Goal: Information Seeking & Learning: Learn about a topic

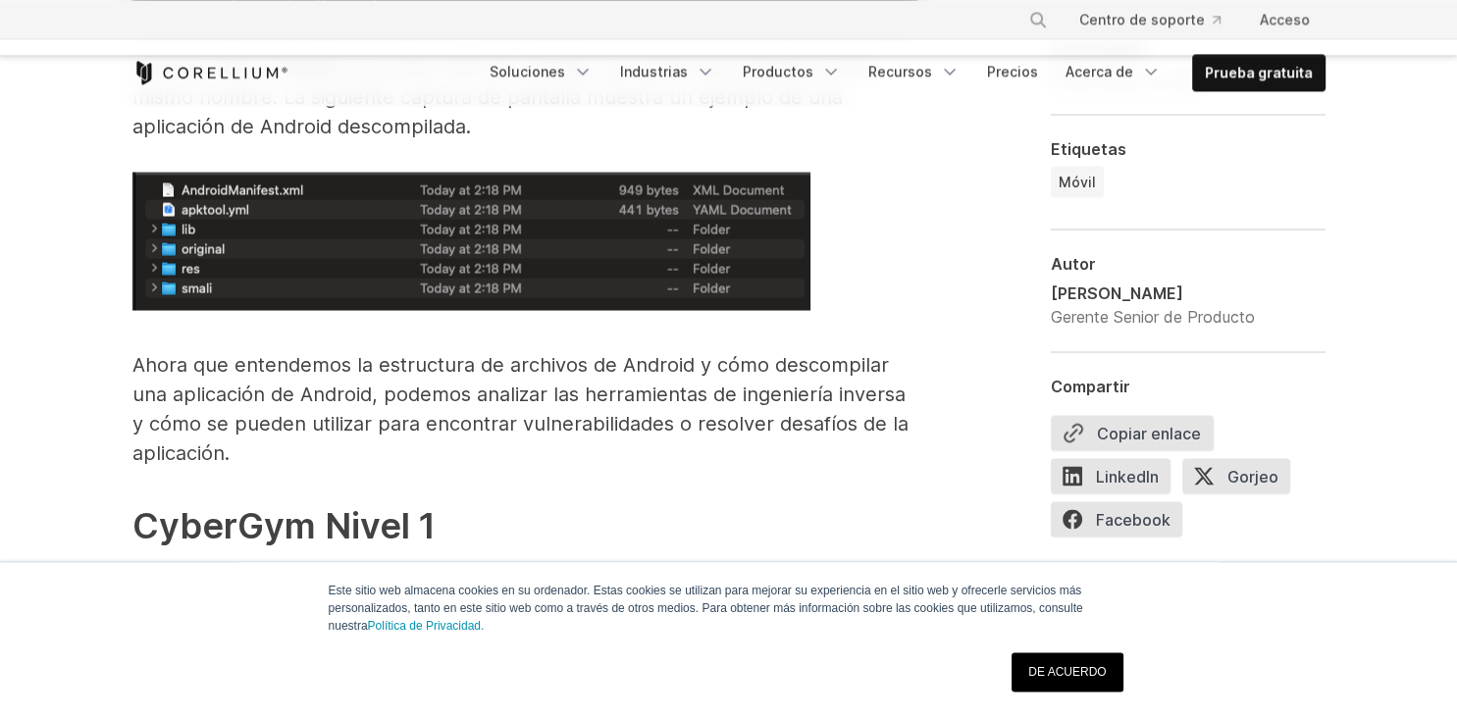
scroll to position [3627, 0]
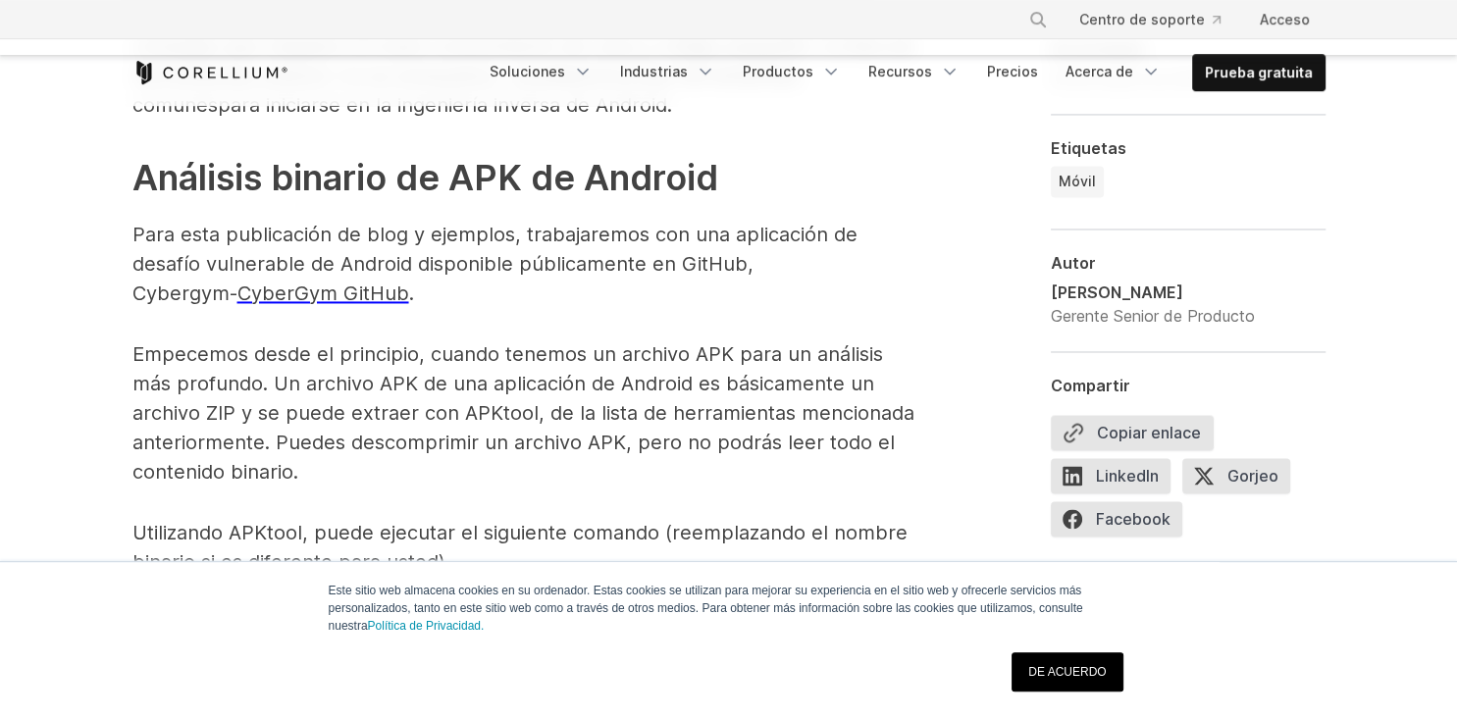
scroll to position [3005, 0]
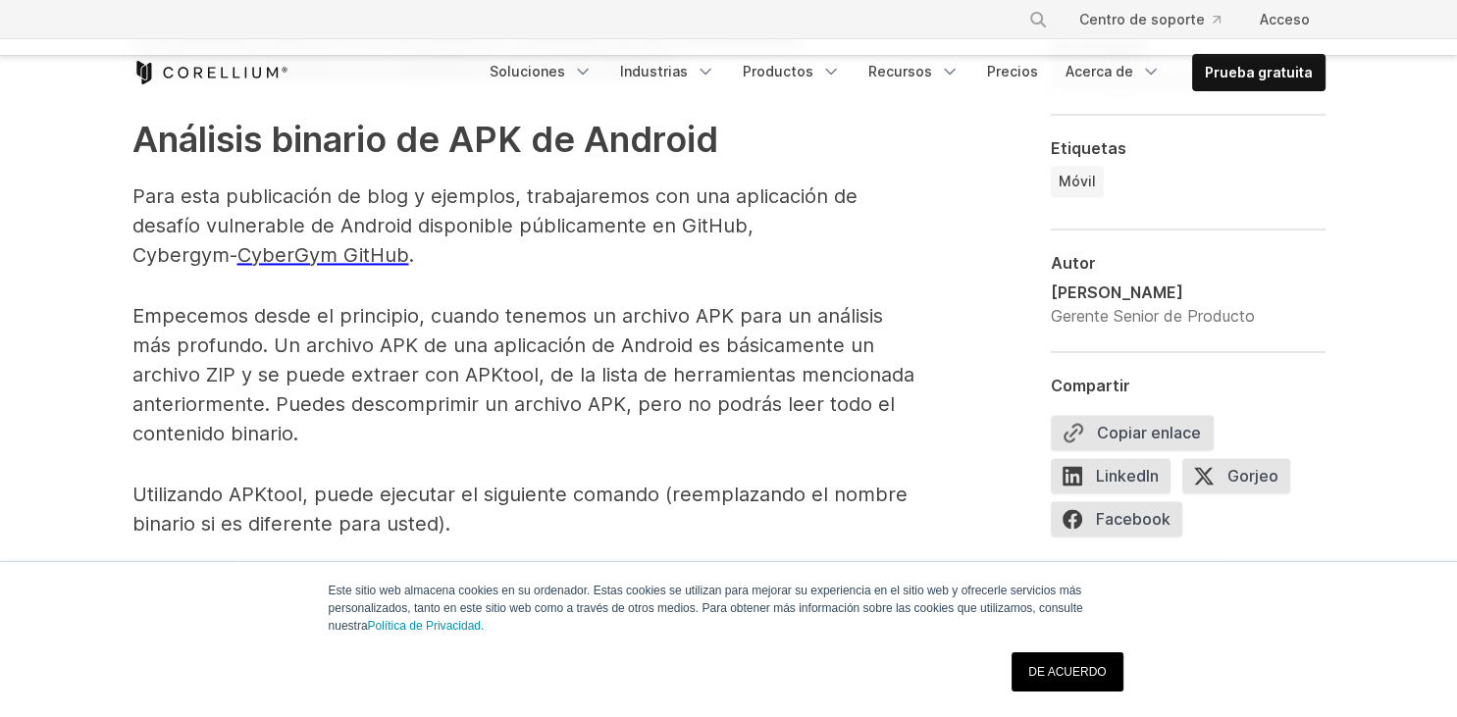
drag, startPoint x: 754, startPoint y: 250, endPoint x: 830, endPoint y: 294, distance: 88.4
click at [830, 270] on p "Para esta publicación de blog y ejemplos, trabajaremos con una aplicación de de…" at bounding box center [524, 226] width 785 height 88
copy p "Cybergym- CyberGym GitHub ."
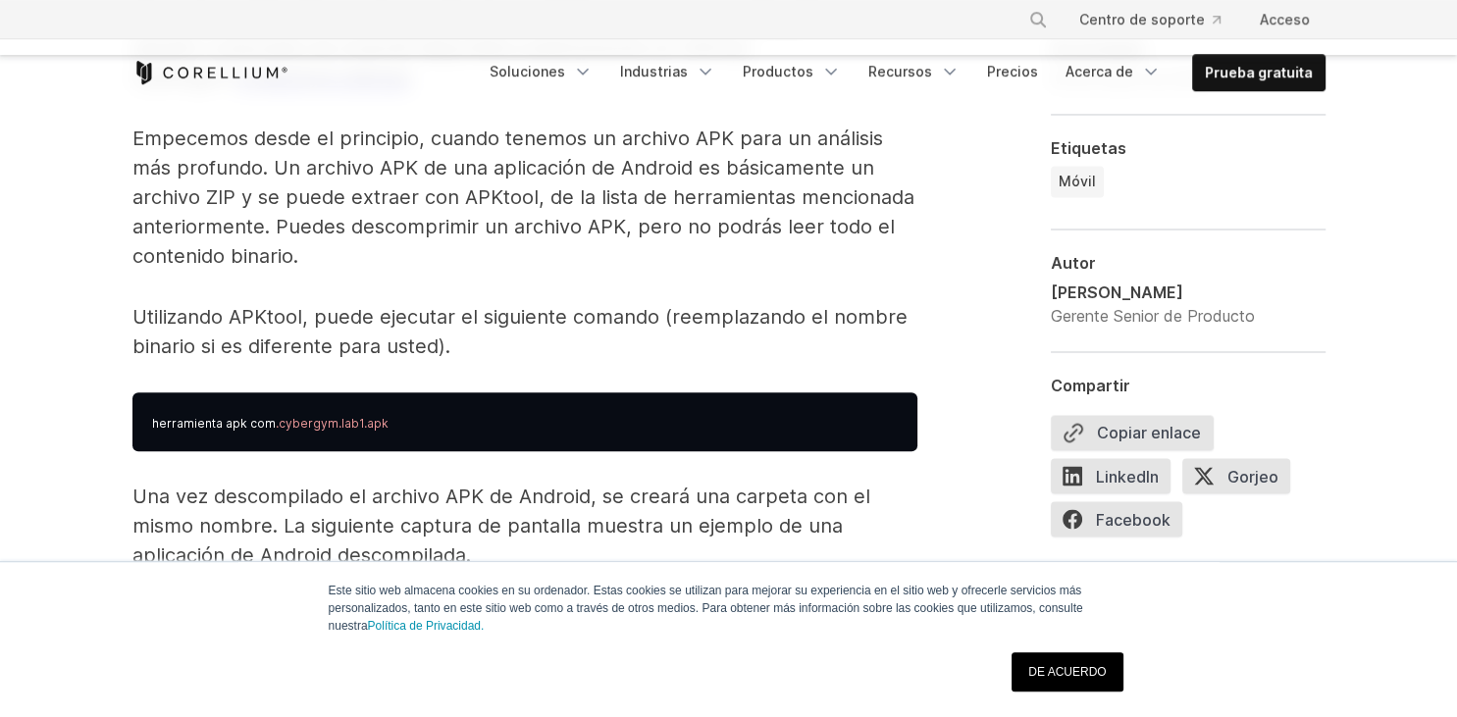
scroll to position [3212, 0]
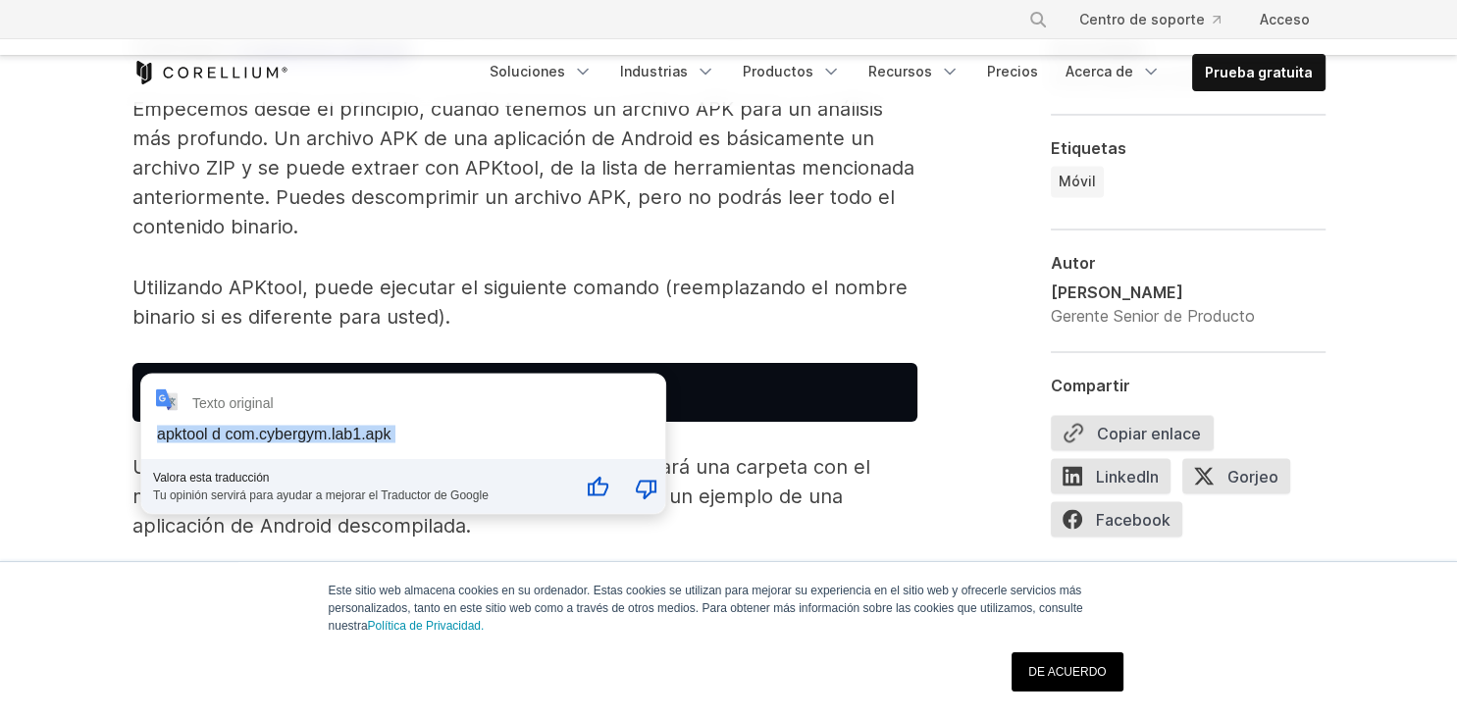
click at [157, 419] on div "**********" at bounding box center [403, 443] width 524 height 139
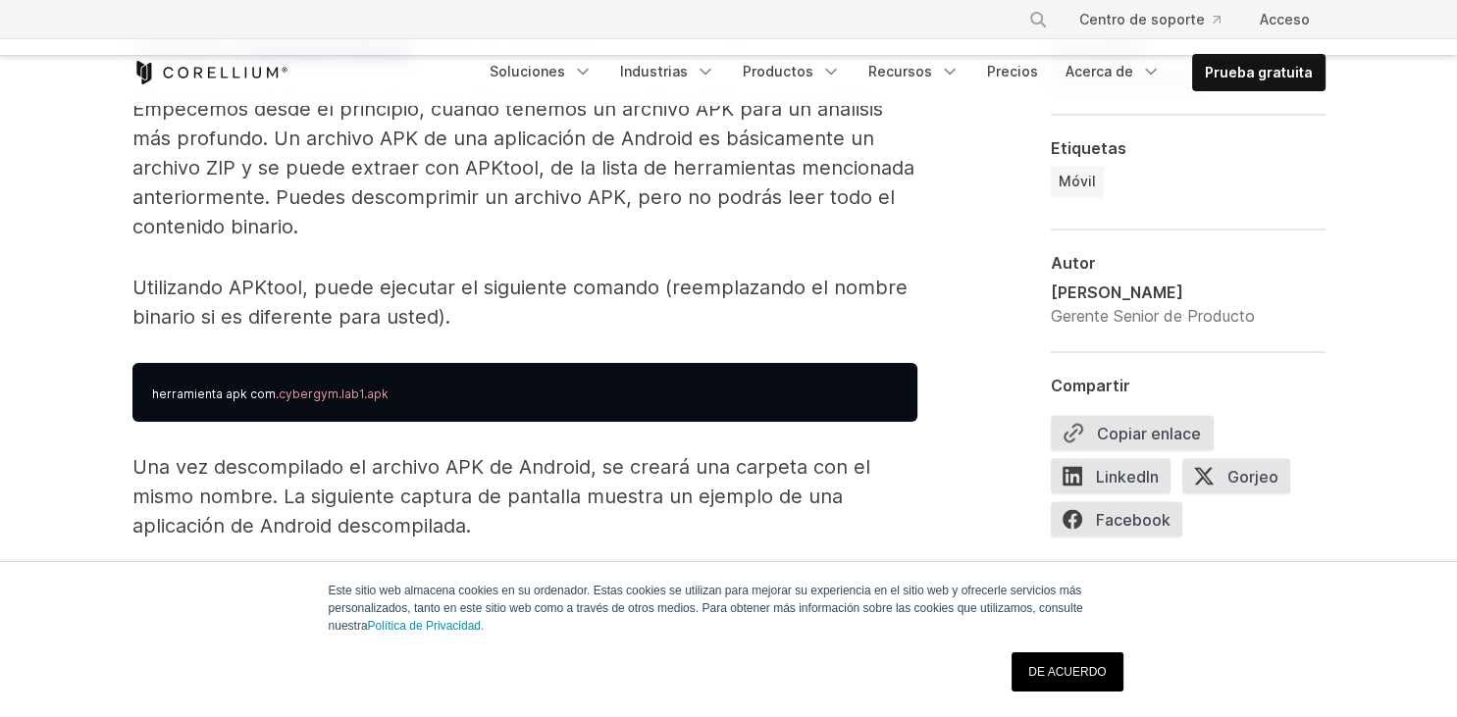
drag, startPoint x: 154, startPoint y: 419, endPoint x: 378, endPoint y: 426, distance: 223.8
click at [378, 422] on pre "herramienta apk com .cybergym.lab1.apk" at bounding box center [524, 392] width 785 height 59
copy pre "herramienta apk com .cybergym.lab1.apk"
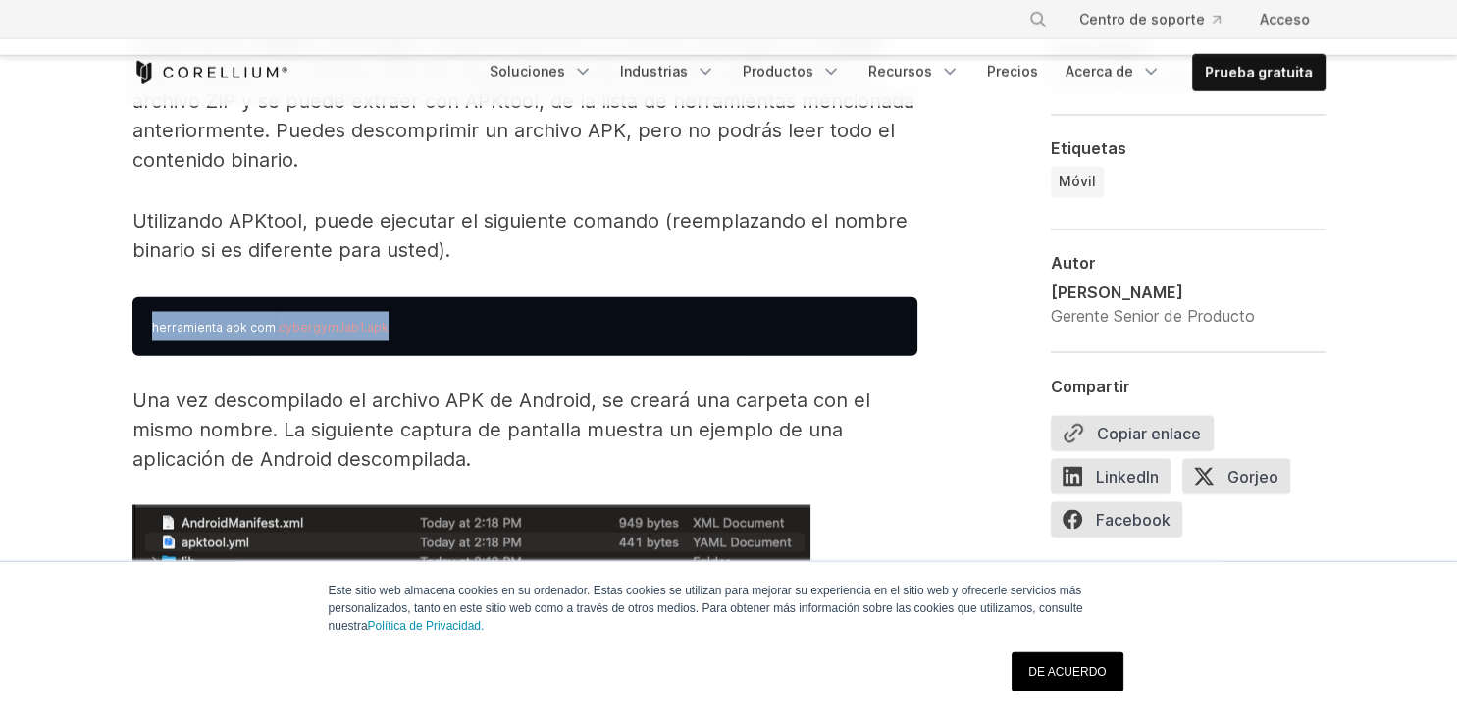
scroll to position [3109, 0]
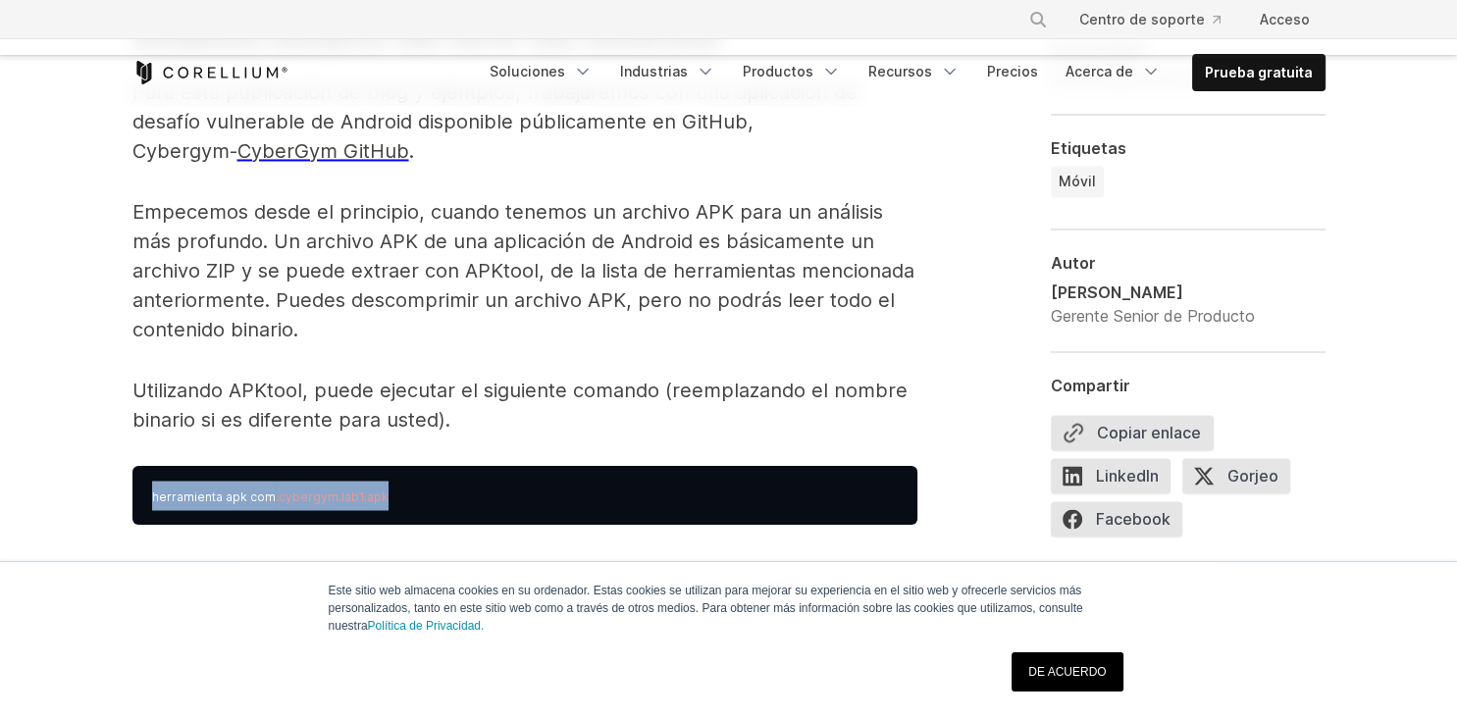
copy pre "herramienta apk com .cybergym.lab1.apk"
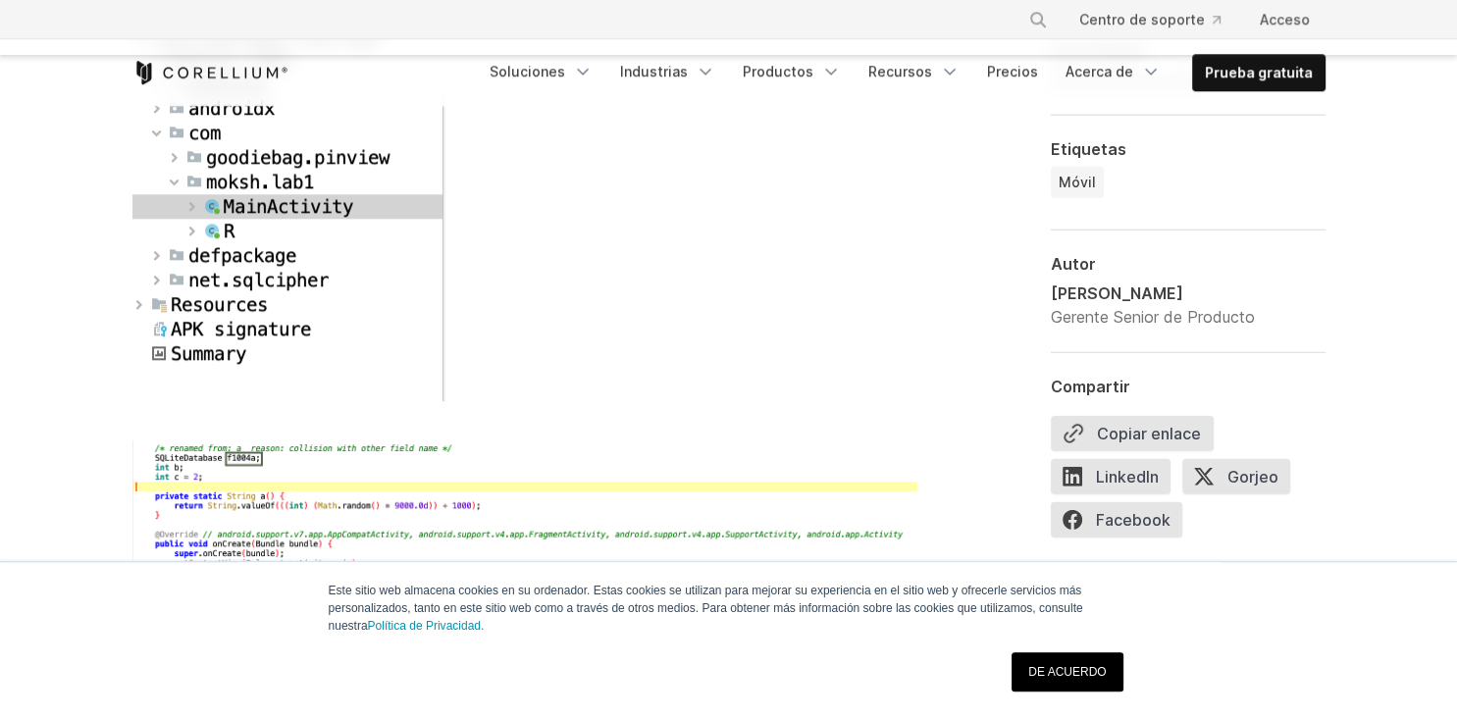
scroll to position [5906, 0]
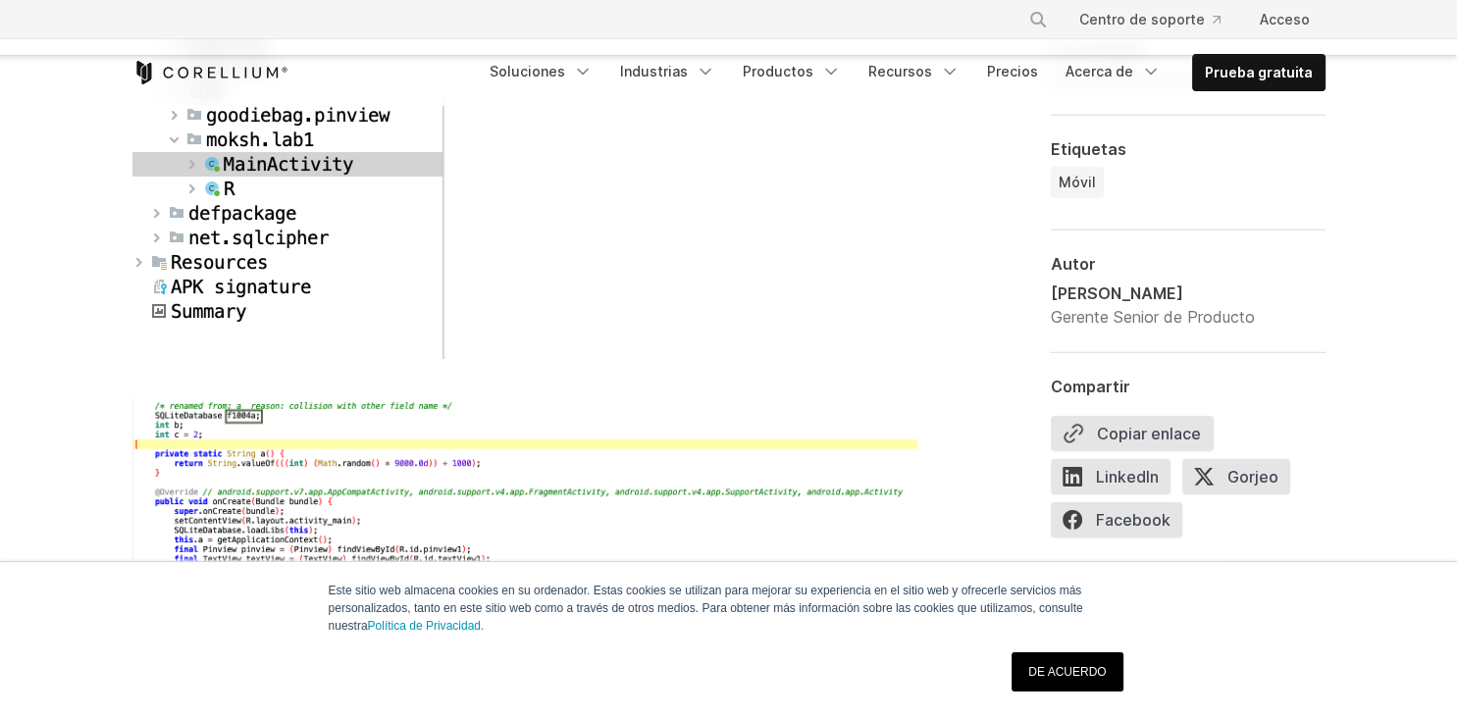
click at [1071, 662] on link "DE ACUERDO" at bounding box center [1067, 672] width 111 height 39
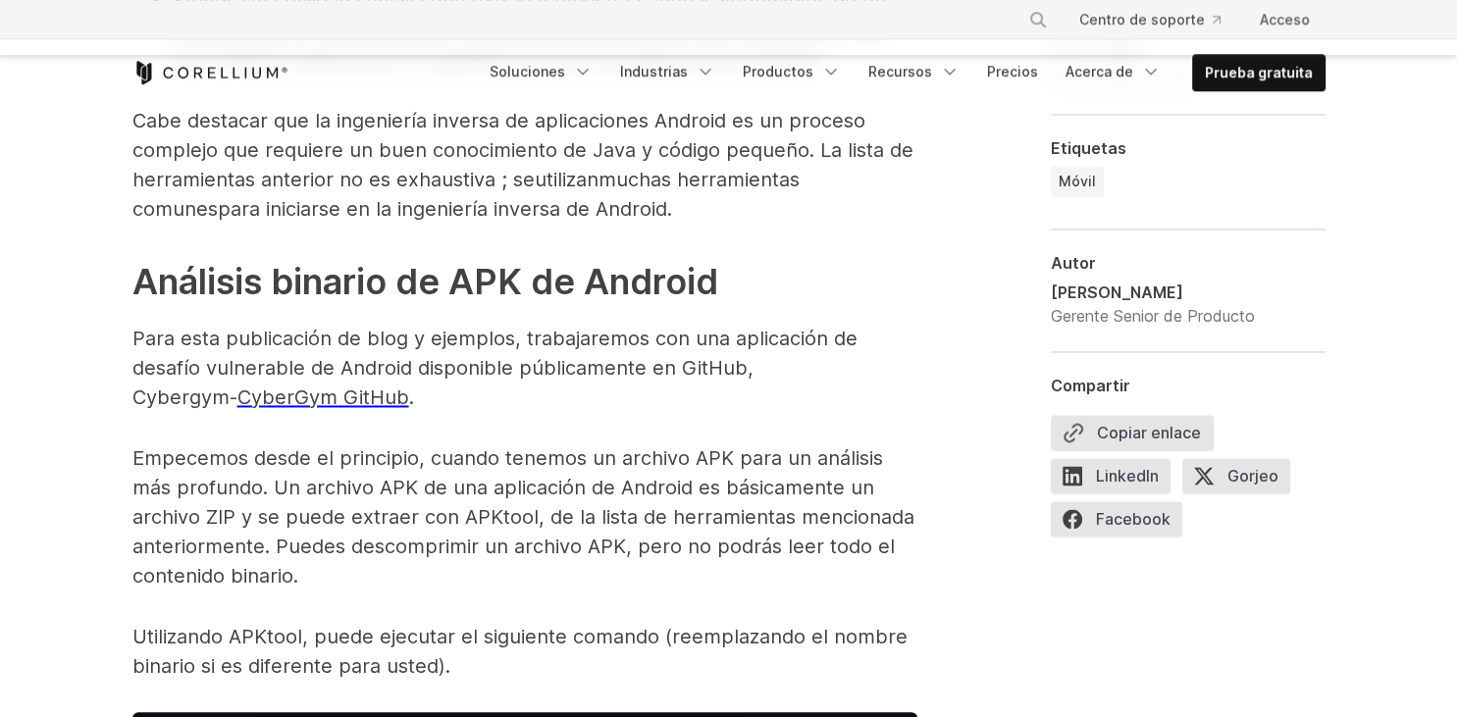
scroll to position [3005, 0]
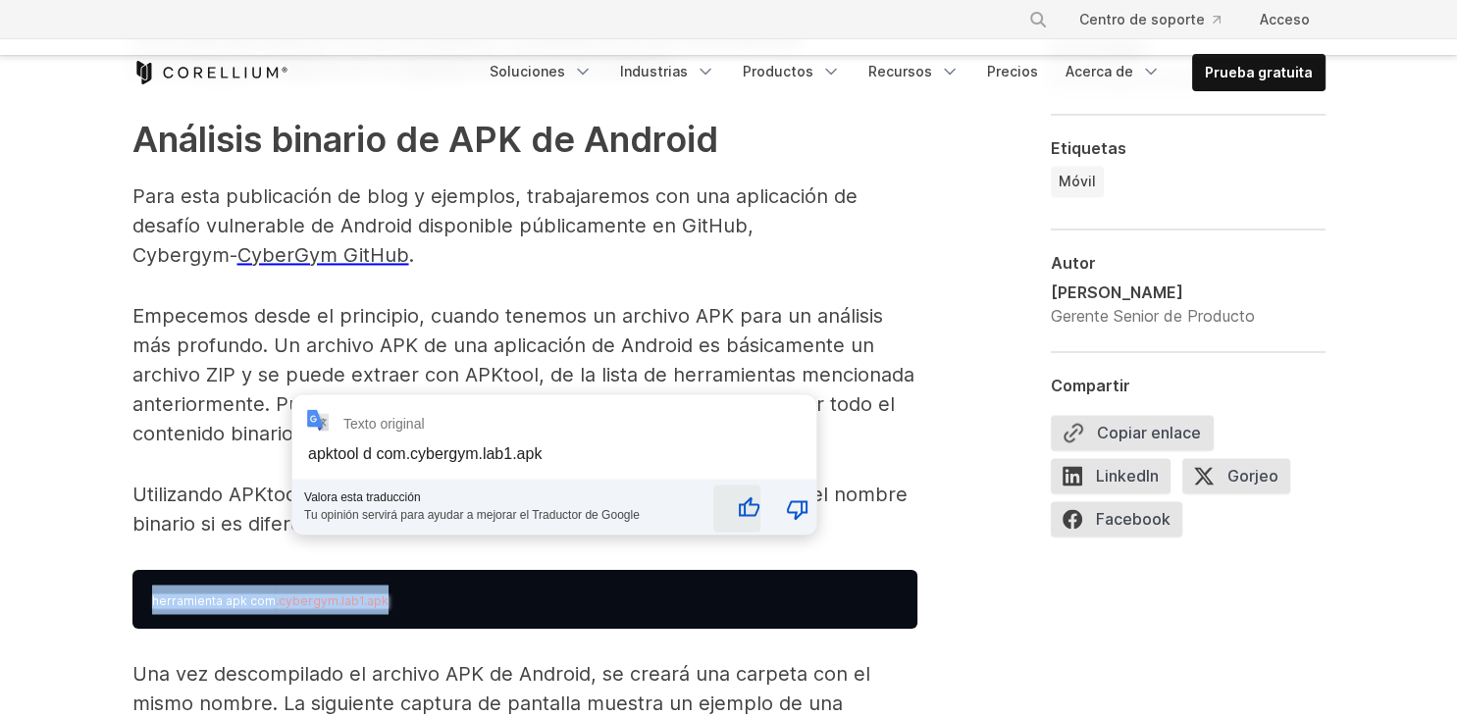
click at [737, 517] on icon "Buena traducción" at bounding box center [749, 509] width 24 height 24
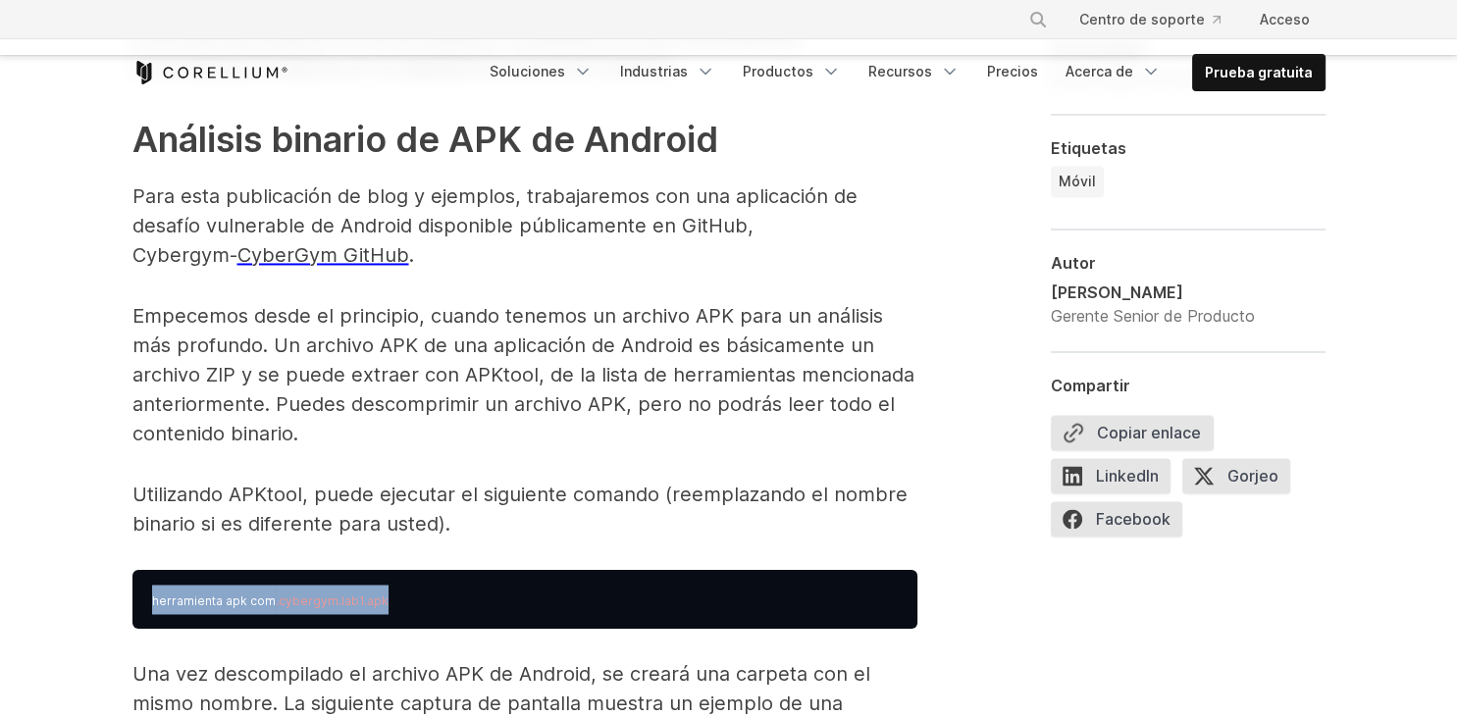
copy pre "herramienta apk com .cybergym.lab1.apk"
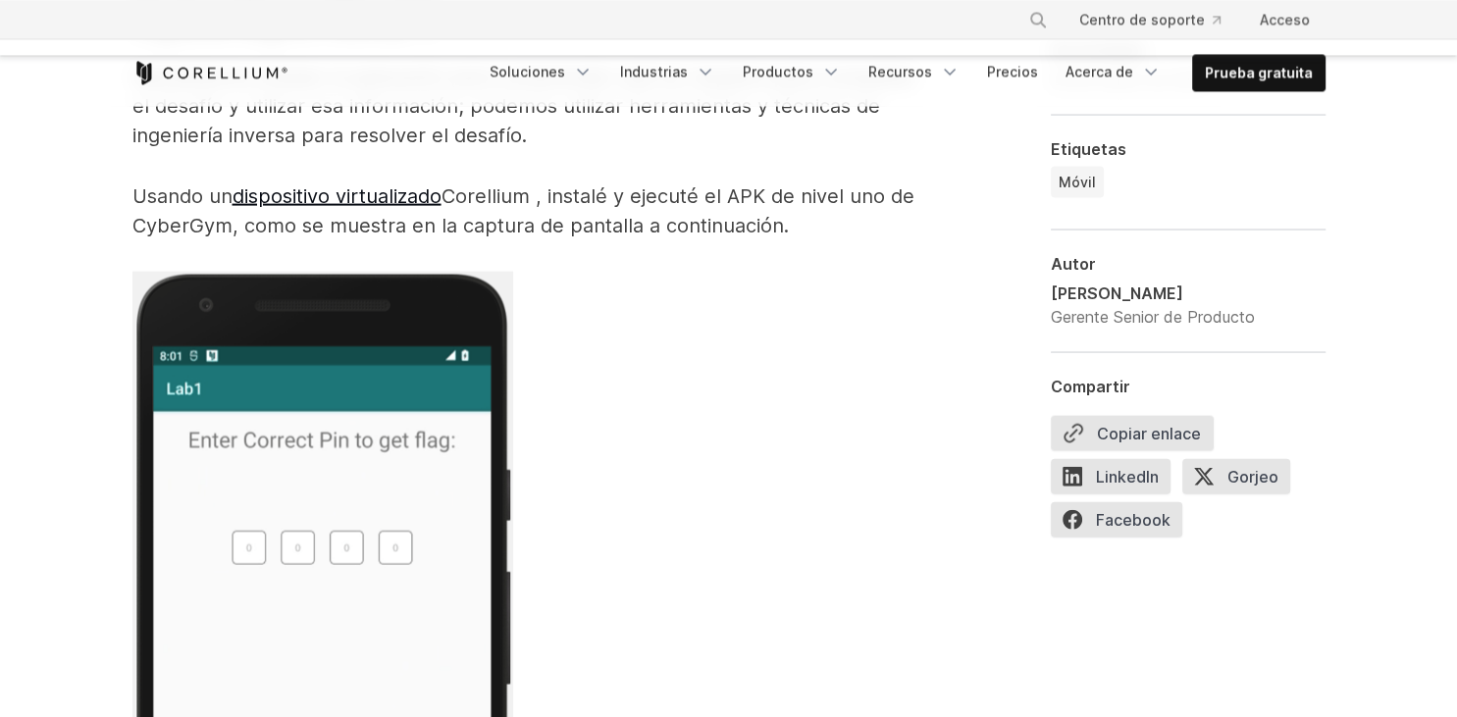
scroll to position [3730, 0]
